Goal: Complete application form

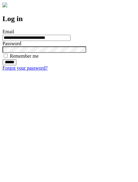
type input "**********"
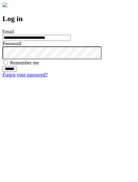
click at [17, 72] on input "******" at bounding box center [9, 69] width 14 height 6
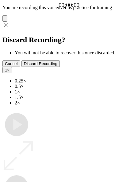
type input "**********"
